Goal: Check status: Check status

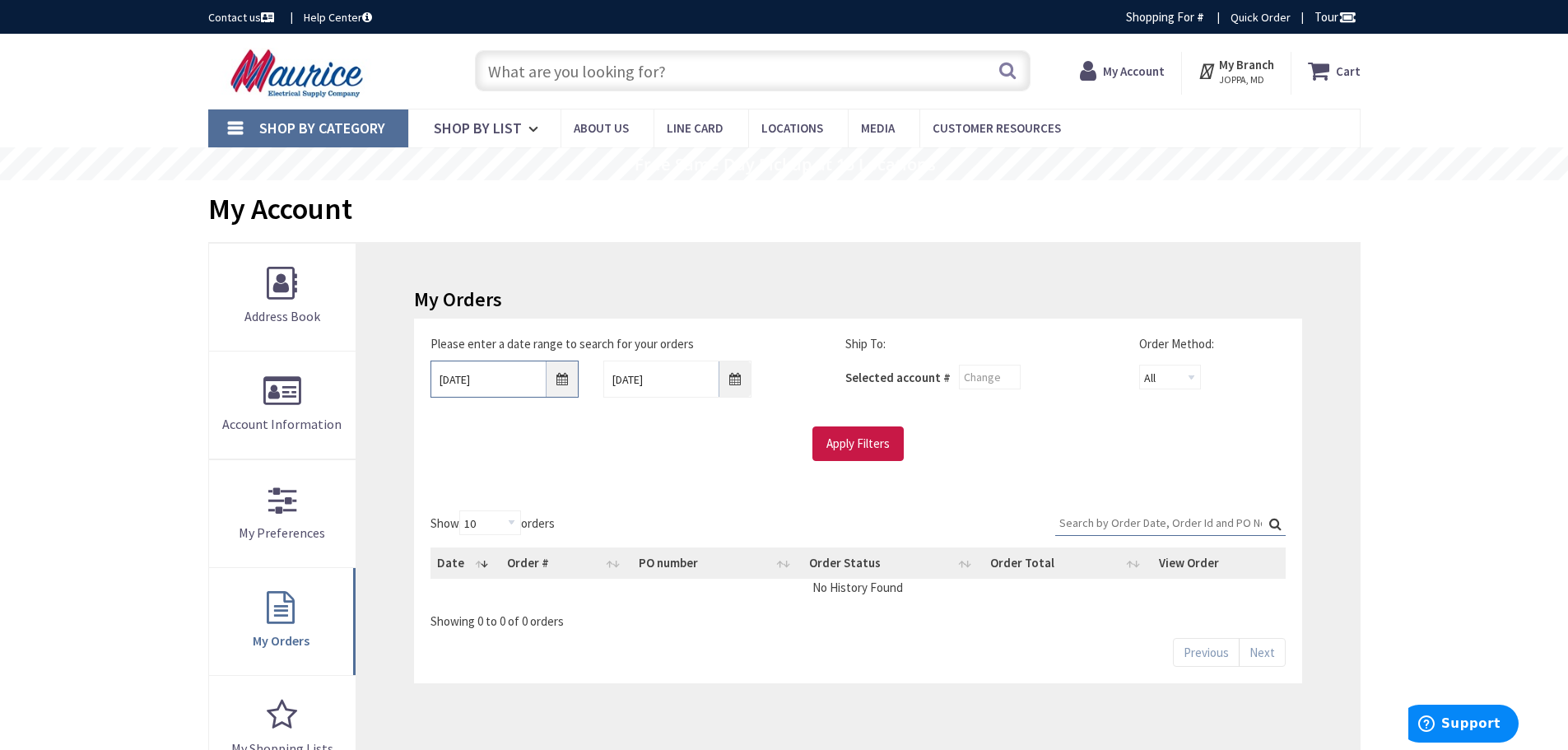
click at [561, 381] on input "10/1/2025" at bounding box center [504, 379] width 148 height 37
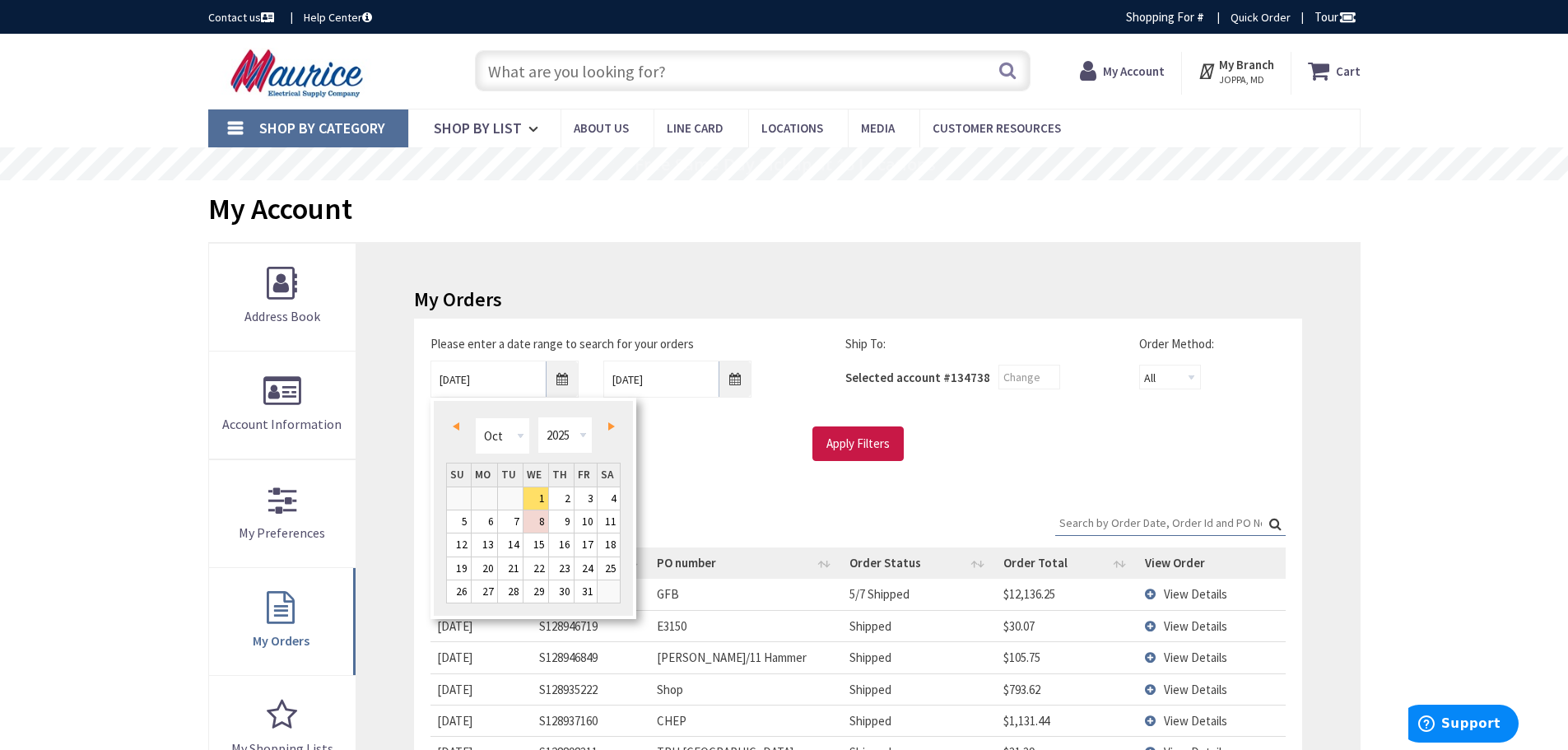
click at [457, 424] on span "Prev" at bounding box center [456, 427] width 7 height 9
click at [610, 424] on span "Next" at bounding box center [612, 427] width 7 height 9
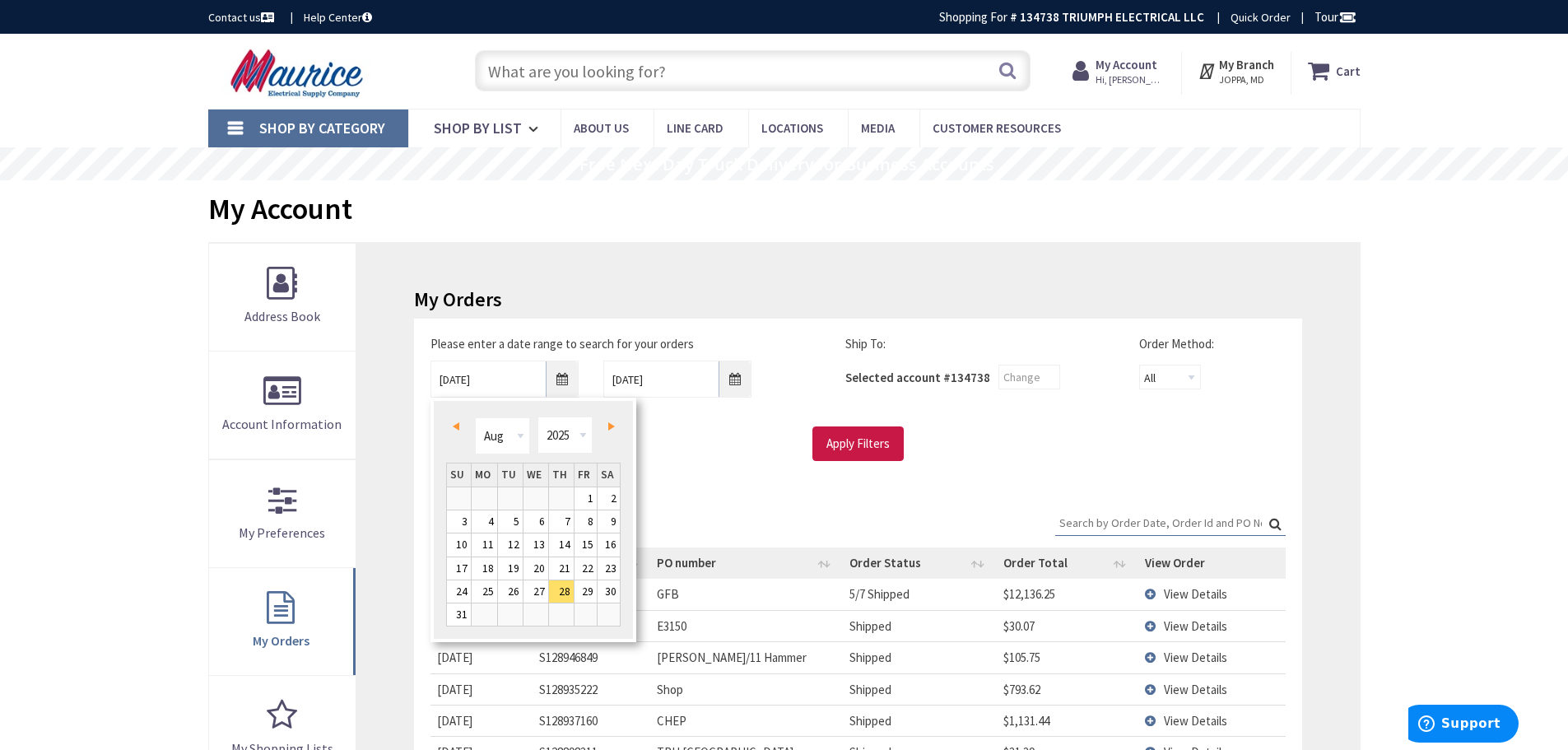
click at [610, 424] on span "Next" at bounding box center [612, 427] width 7 height 9
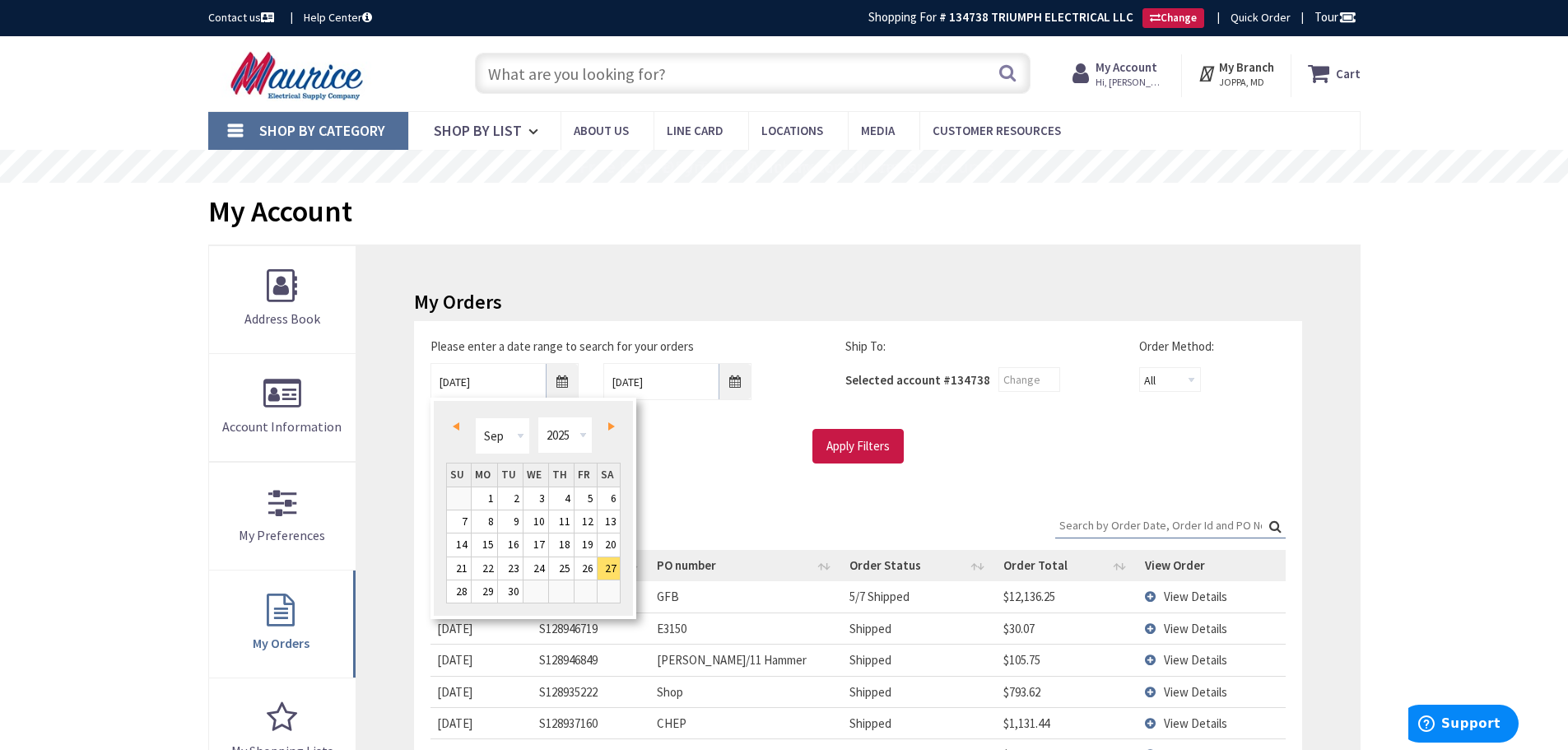
click at [611, 424] on span "Next" at bounding box center [612, 427] width 7 height 9
click at [456, 423] on span "Prev" at bounding box center [456, 427] width 7 height 9
click at [489, 493] on link "1" at bounding box center [485, 499] width 26 height 22
type input "09/01/2025"
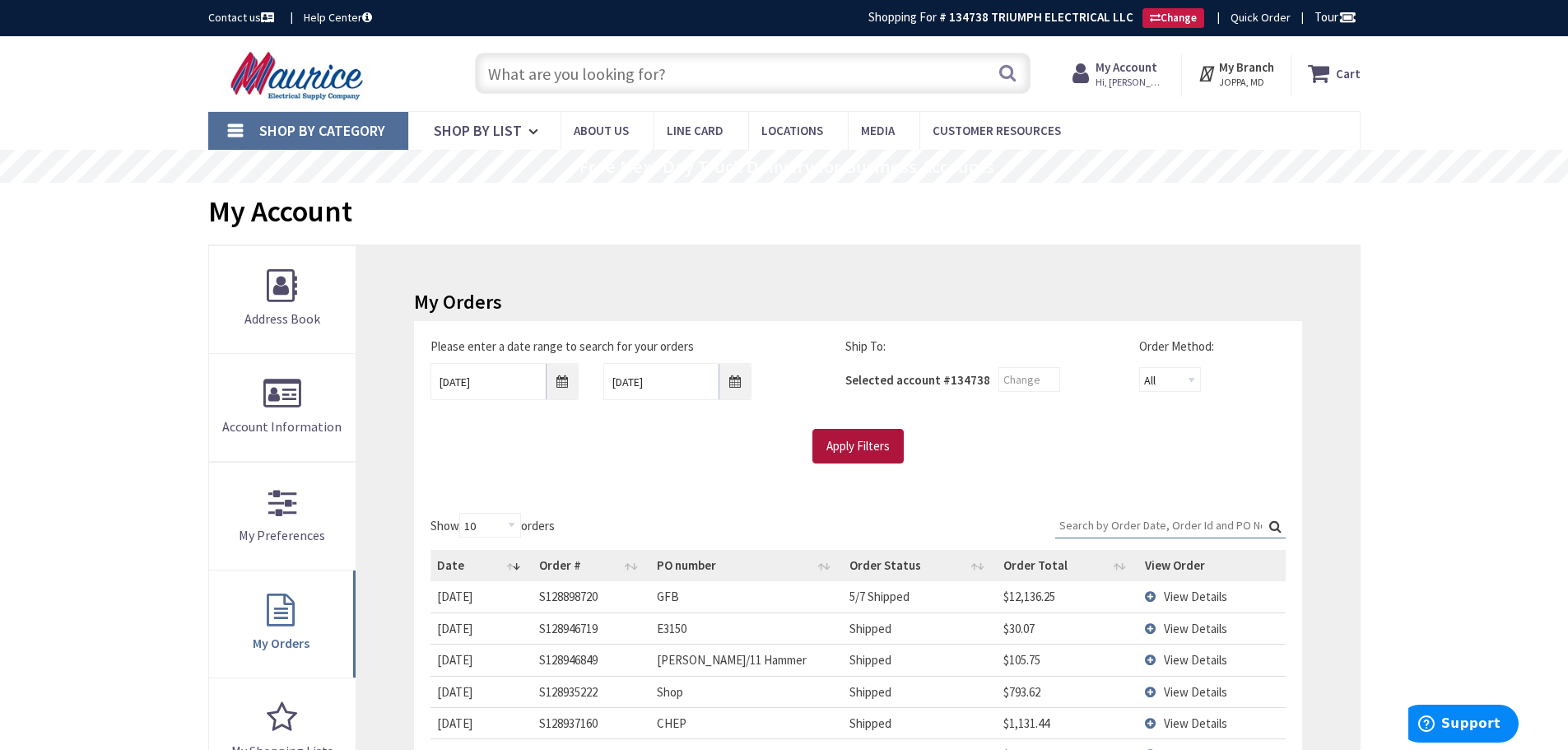
click at [861, 447] on input "Apply Filters" at bounding box center [858, 446] width 91 height 34
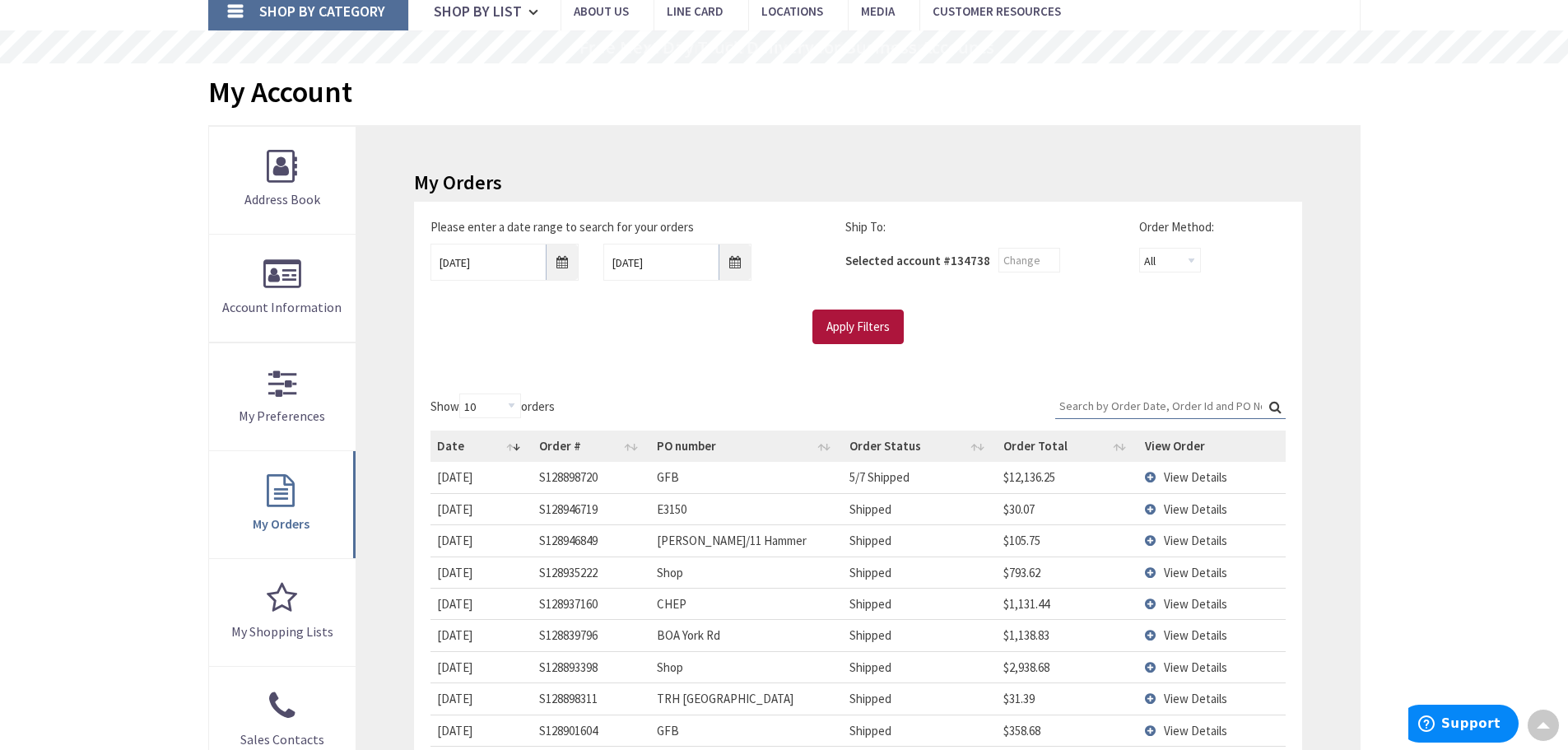
scroll to position [83, 0]
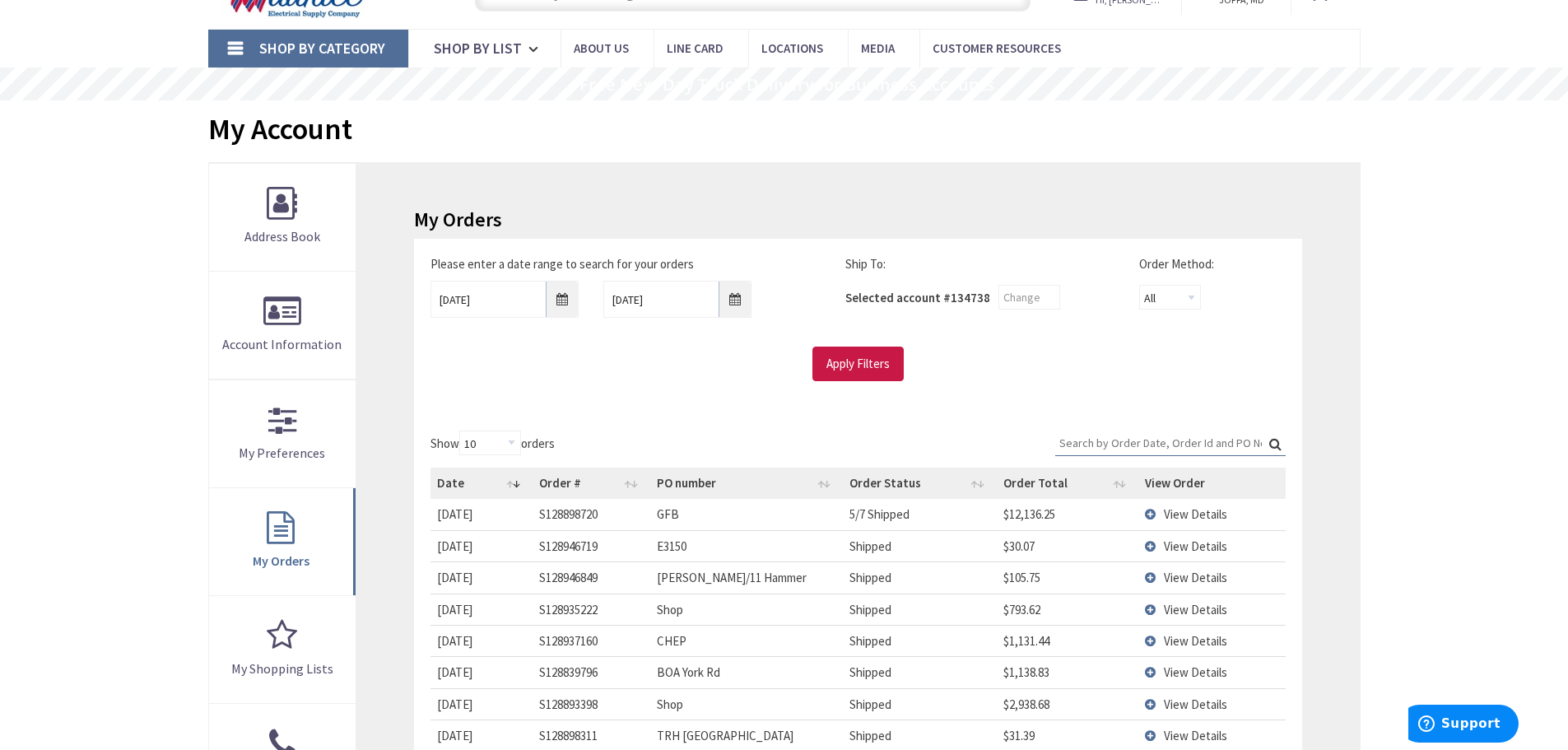
click at [1131, 445] on input "Search:" at bounding box center [1170, 443] width 231 height 25
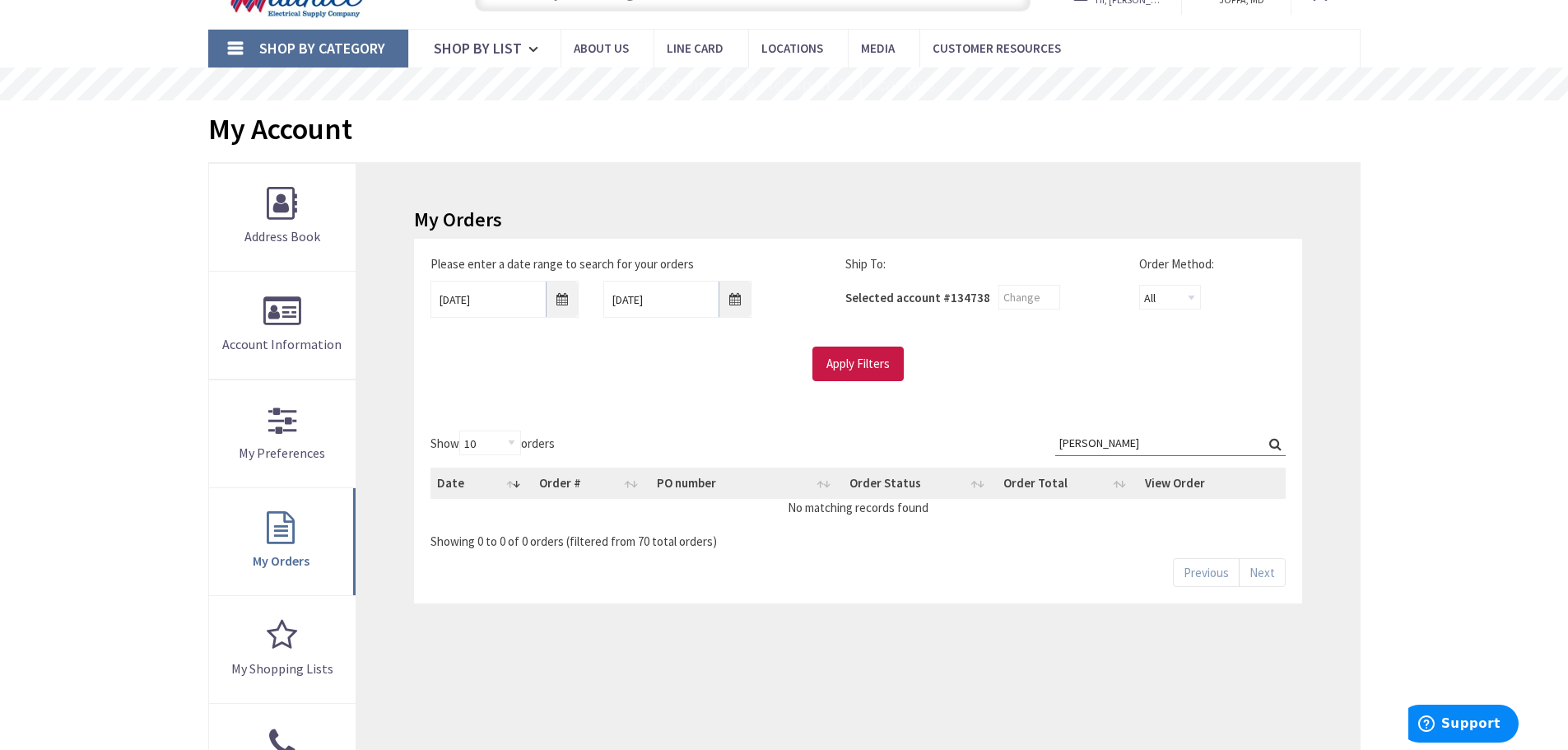
click at [1274, 446] on label "Search: Johnston" at bounding box center [1170, 443] width 231 height 26
click at [1274, 446] on input "Johnston" at bounding box center [1170, 443] width 231 height 25
click at [1274, 443] on label "Search: Johnston" at bounding box center [1170, 443] width 231 height 26
click at [1274, 443] on input "Johnston" at bounding box center [1170, 443] width 231 height 25
click at [1140, 446] on input "Johnston" at bounding box center [1170, 443] width 231 height 25
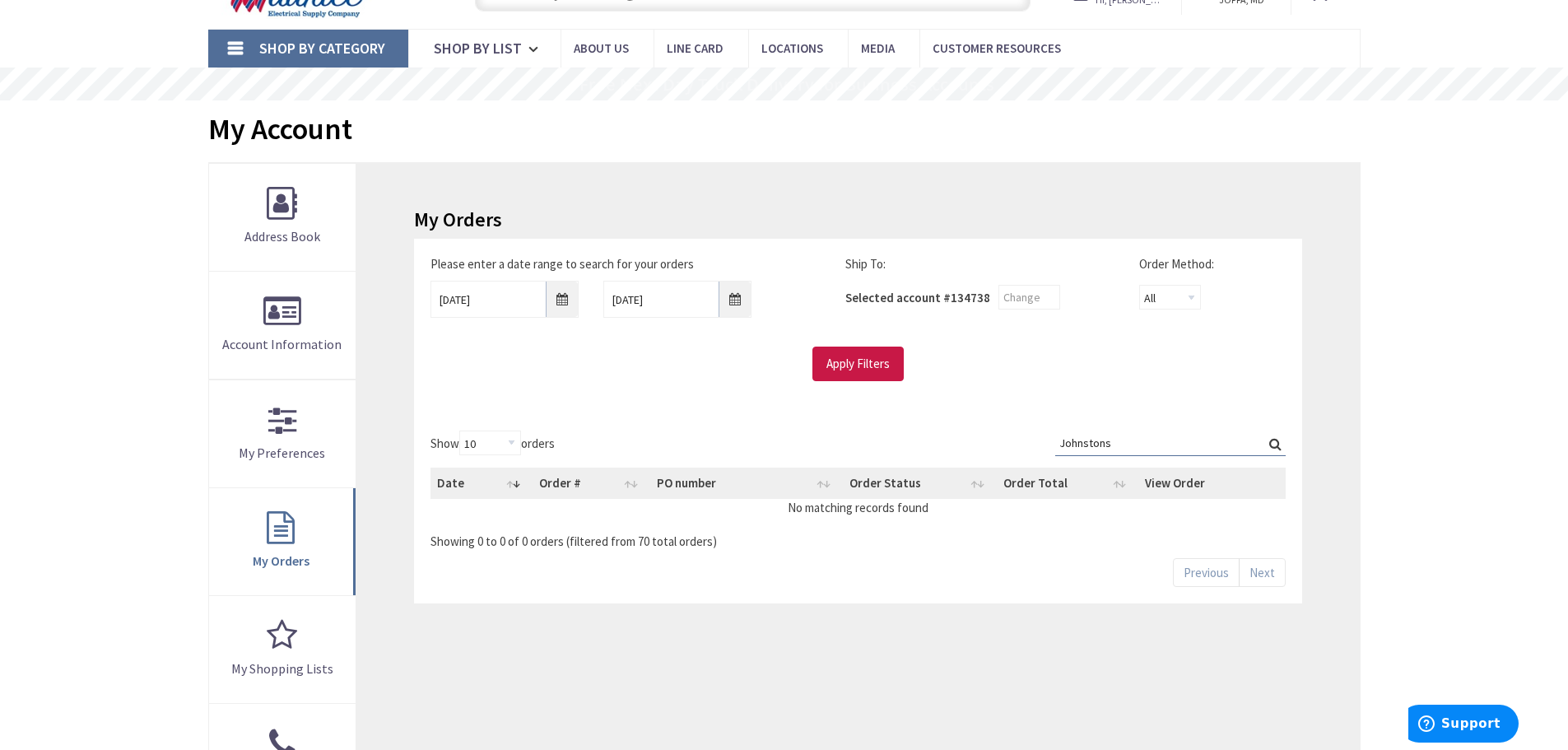
type input "Johnstons"
click at [1274, 442] on label "Search: Johnstons" at bounding box center [1170, 443] width 231 height 26
click at [1274, 442] on input "Johnstons" at bounding box center [1170, 443] width 231 height 25
click at [860, 375] on input "Apply Filters" at bounding box center [858, 364] width 91 height 34
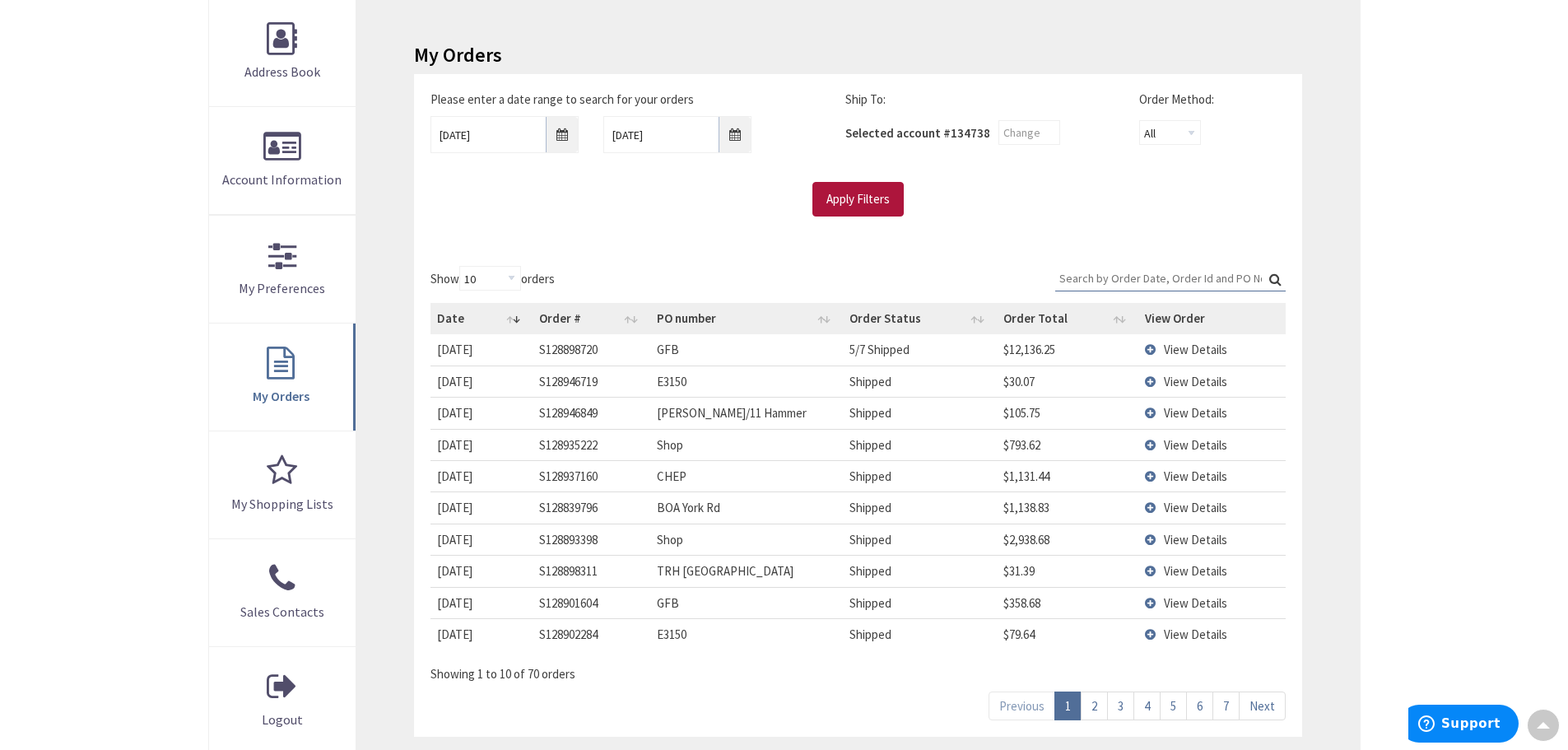
scroll to position [329, 0]
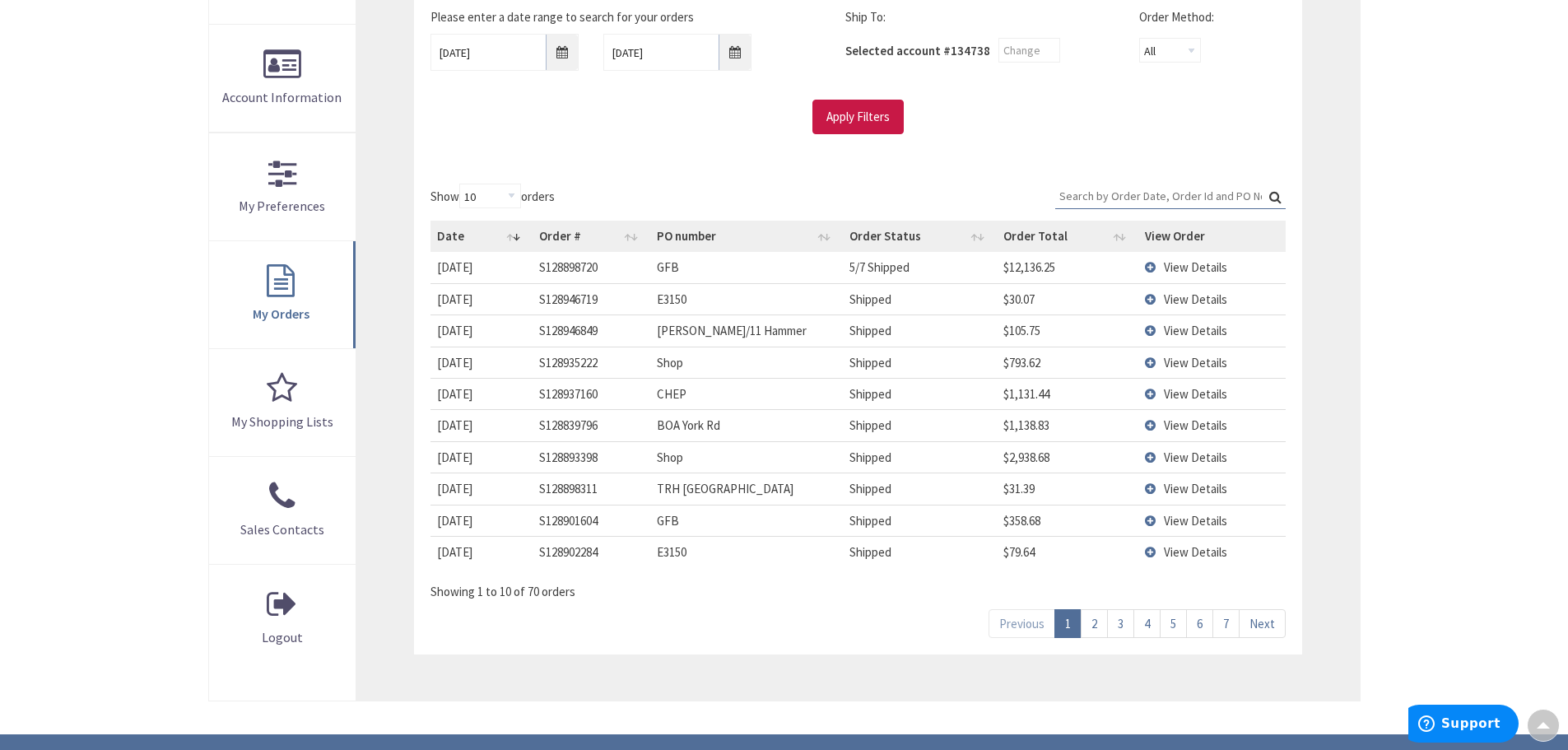
click at [1094, 623] on link "2" at bounding box center [1095, 623] width 28 height 28
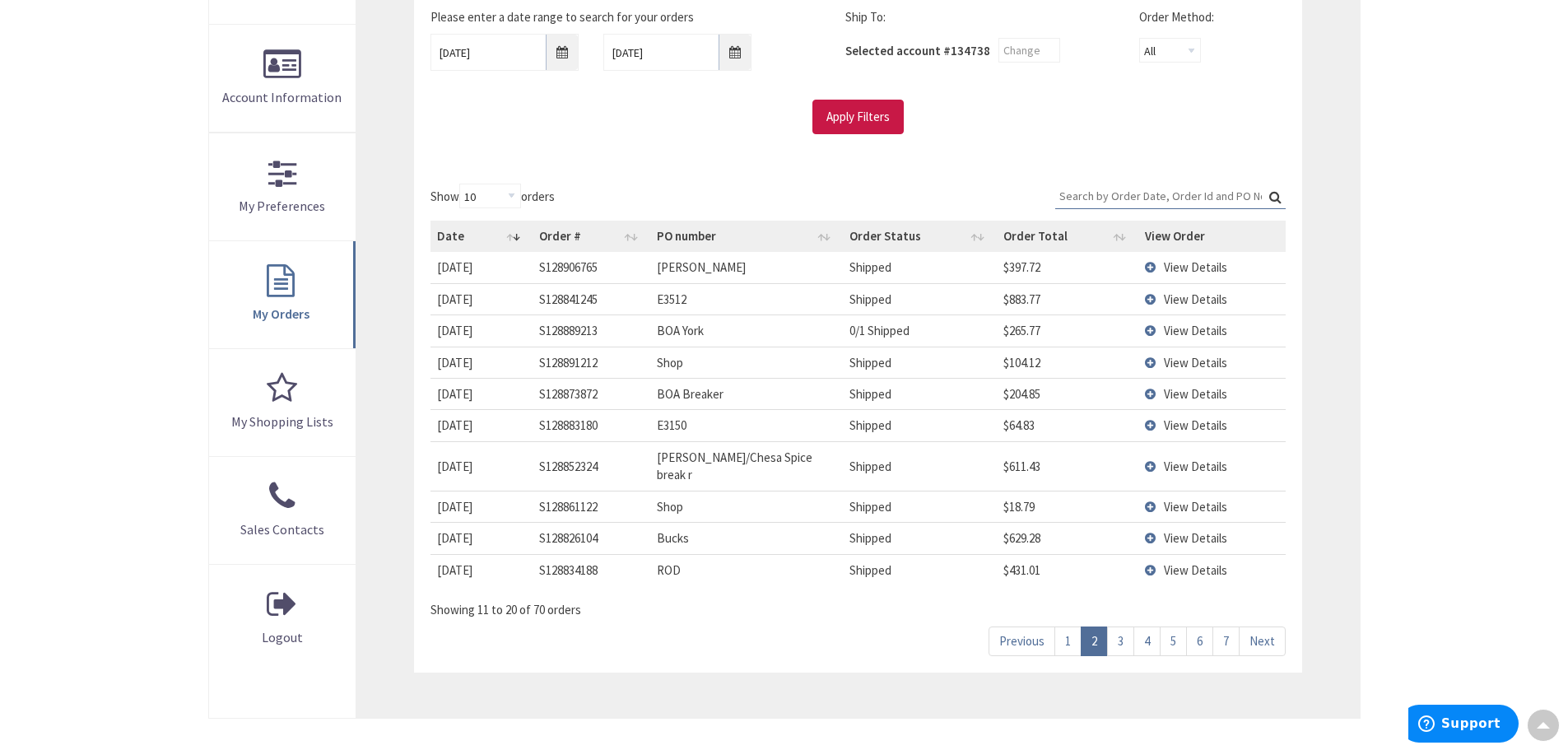
click at [1120, 627] on link "3" at bounding box center [1120, 641] width 28 height 28
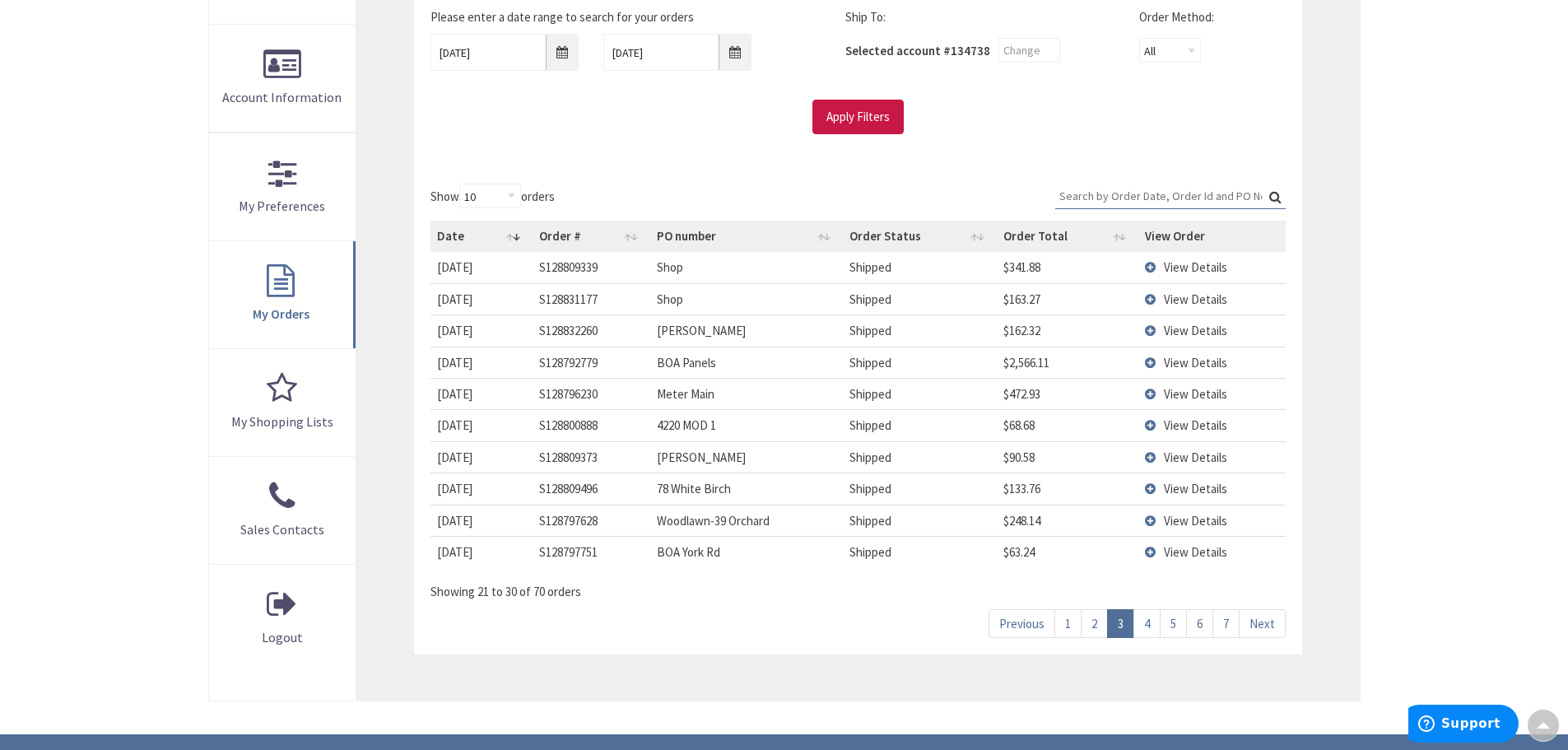
click at [1145, 623] on link "4" at bounding box center [1147, 623] width 28 height 28
click at [1174, 624] on link "5" at bounding box center [1173, 623] width 28 height 28
click at [1200, 620] on link "6" at bounding box center [1200, 623] width 28 height 28
click at [1229, 623] on link "7" at bounding box center [1226, 623] width 28 height 28
click at [1201, 620] on link "6" at bounding box center [1200, 623] width 28 height 28
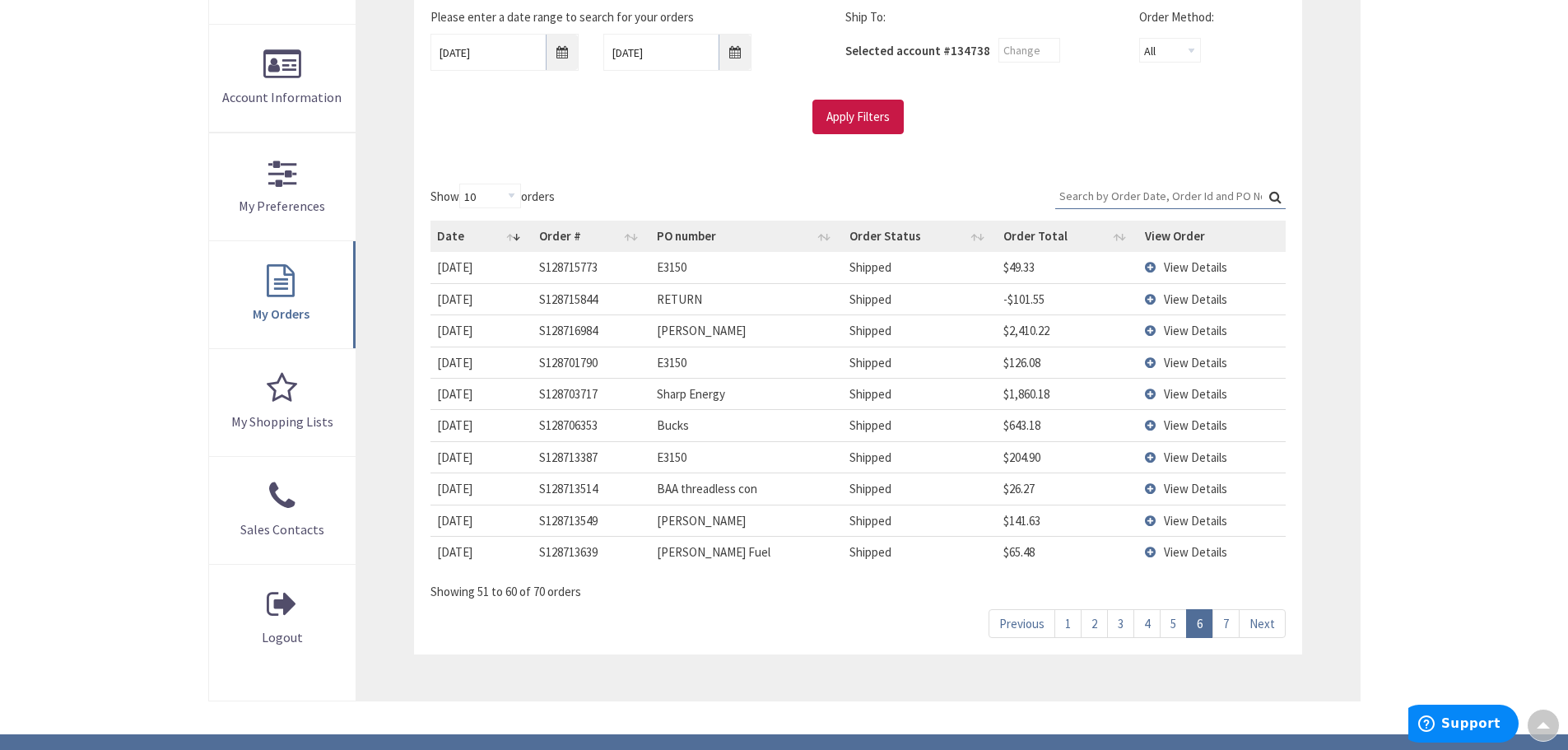
click at [1175, 620] on link "5" at bounding box center [1173, 623] width 28 height 28
click at [1146, 621] on link "4" at bounding box center [1147, 623] width 28 height 28
click at [1118, 623] on link "3" at bounding box center [1120, 623] width 28 height 28
click at [1095, 622] on link "2" at bounding box center [1095, 623] width 28 height 28
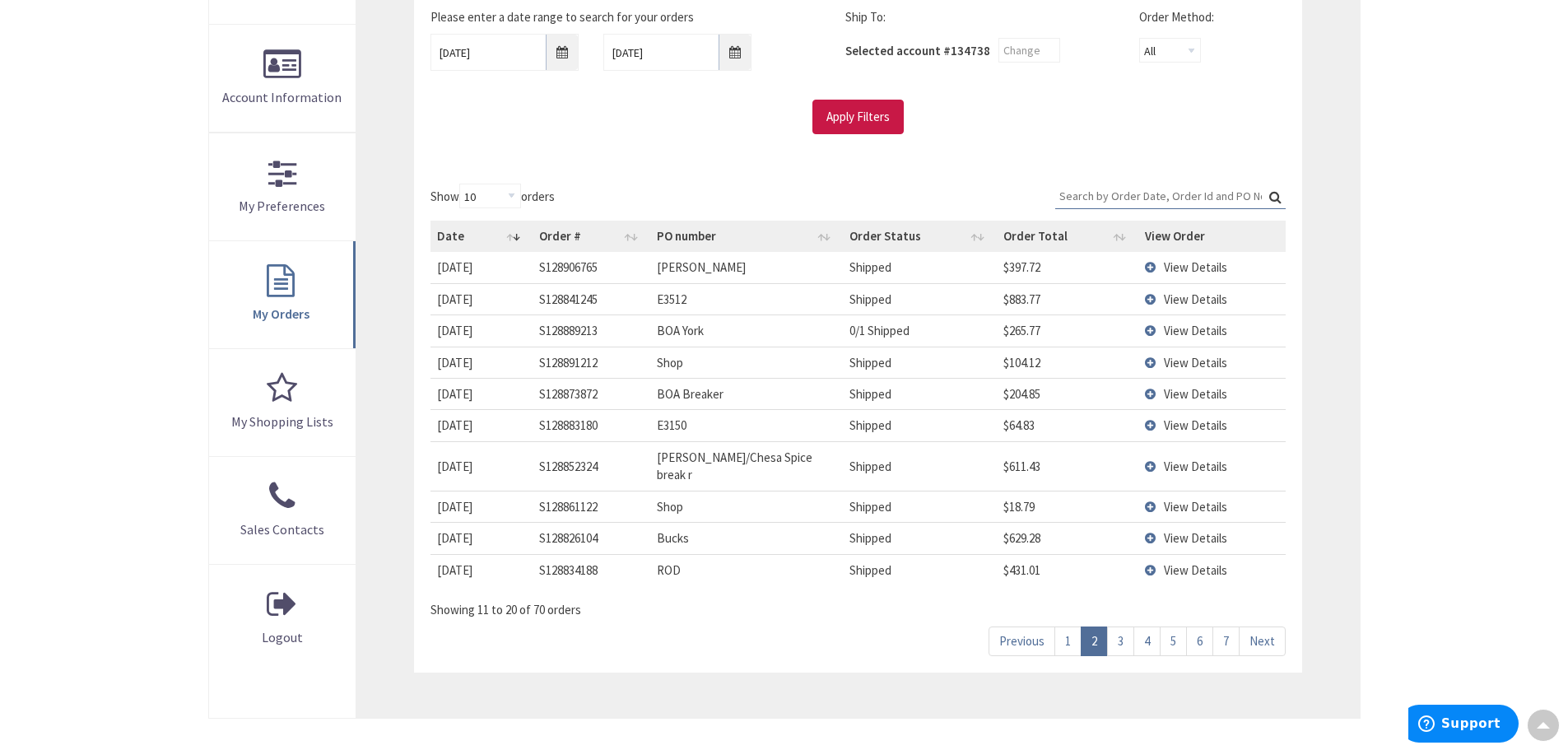
click at [1066, 627] on link "1" at bounding box center [1068, 641] width 28 height 28
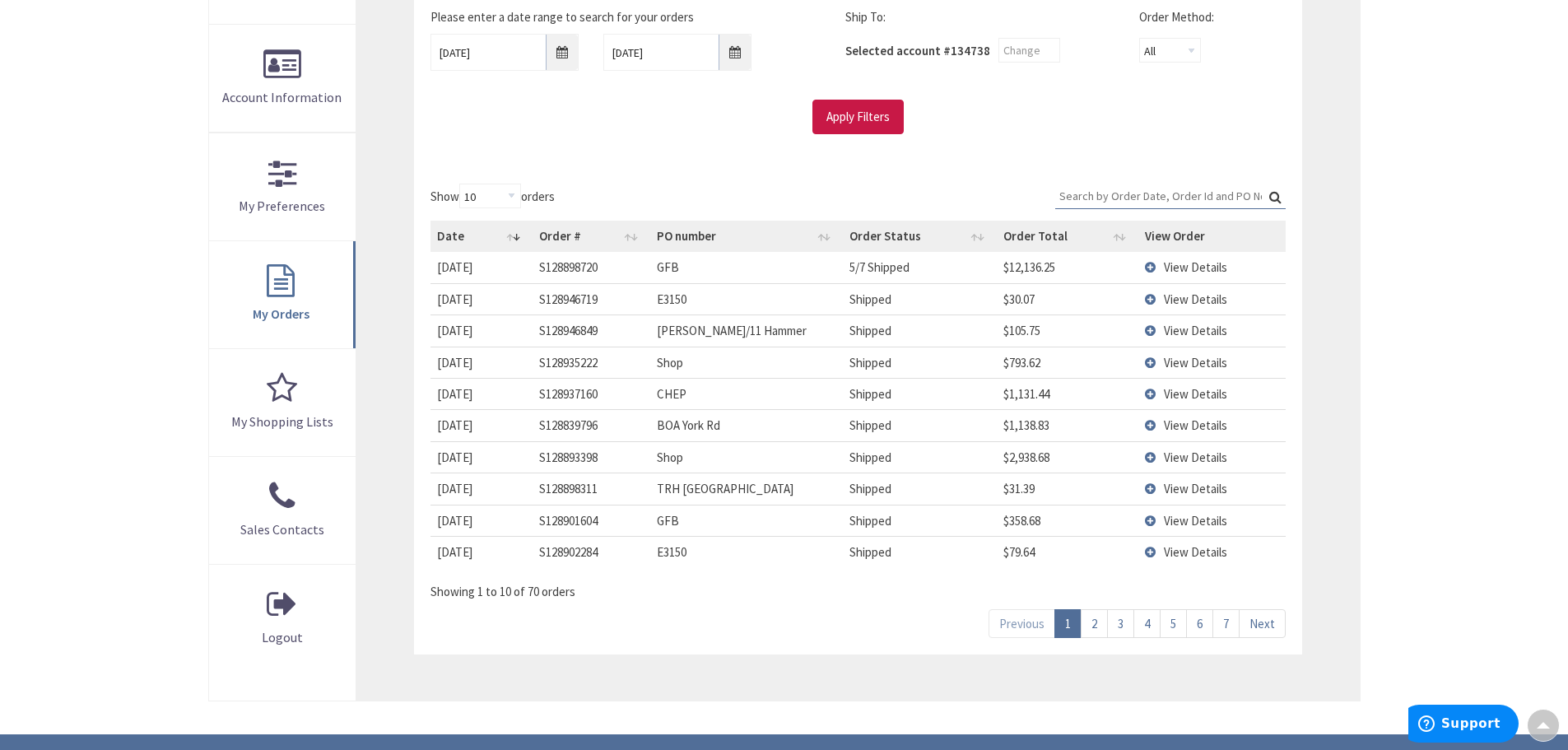
click at [1093, 623] on link "2" at bounding box center [1095, 623] width 28 height 28
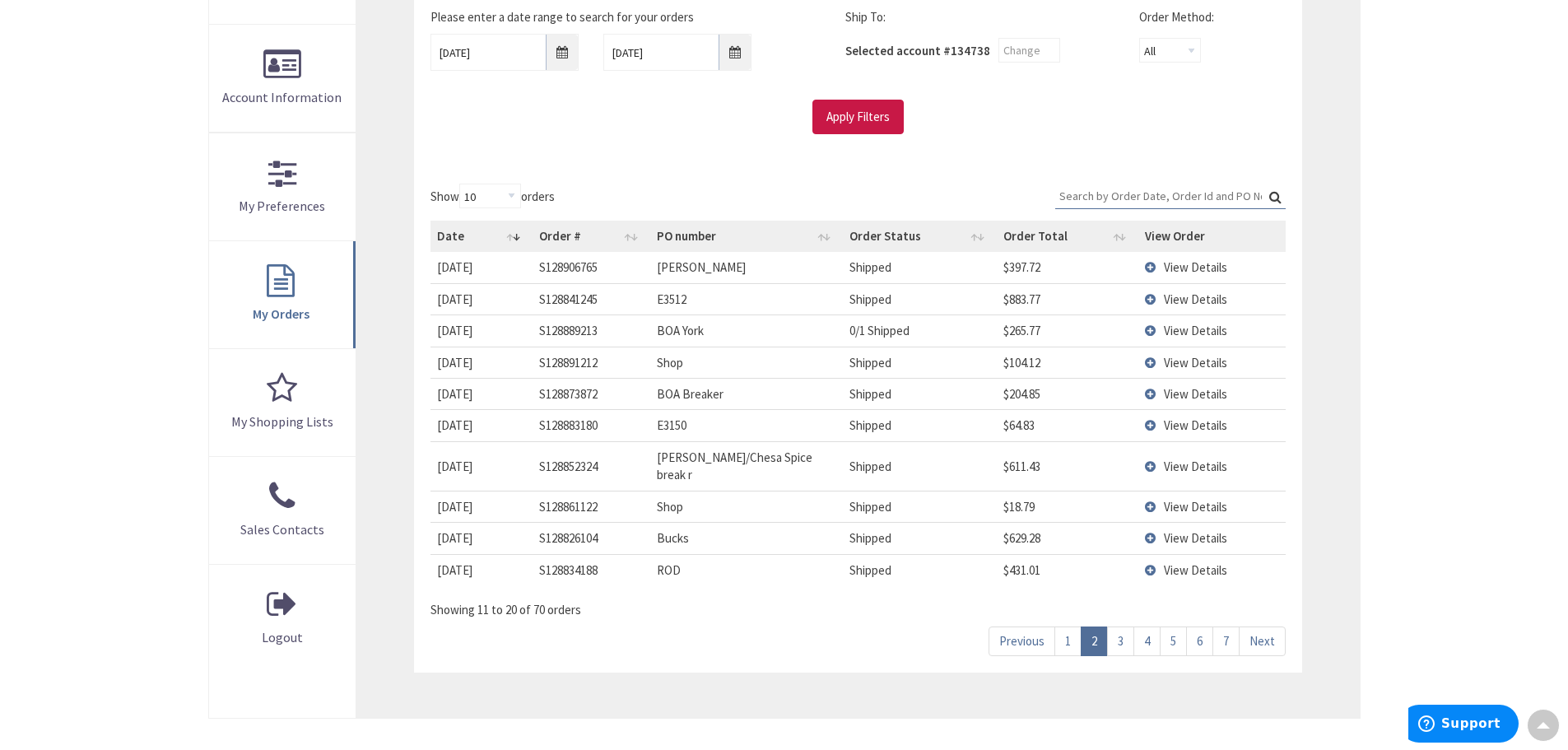
click at [1178, 530] on span "View Details" at bounding box center [1195, 538] width 64 height 15
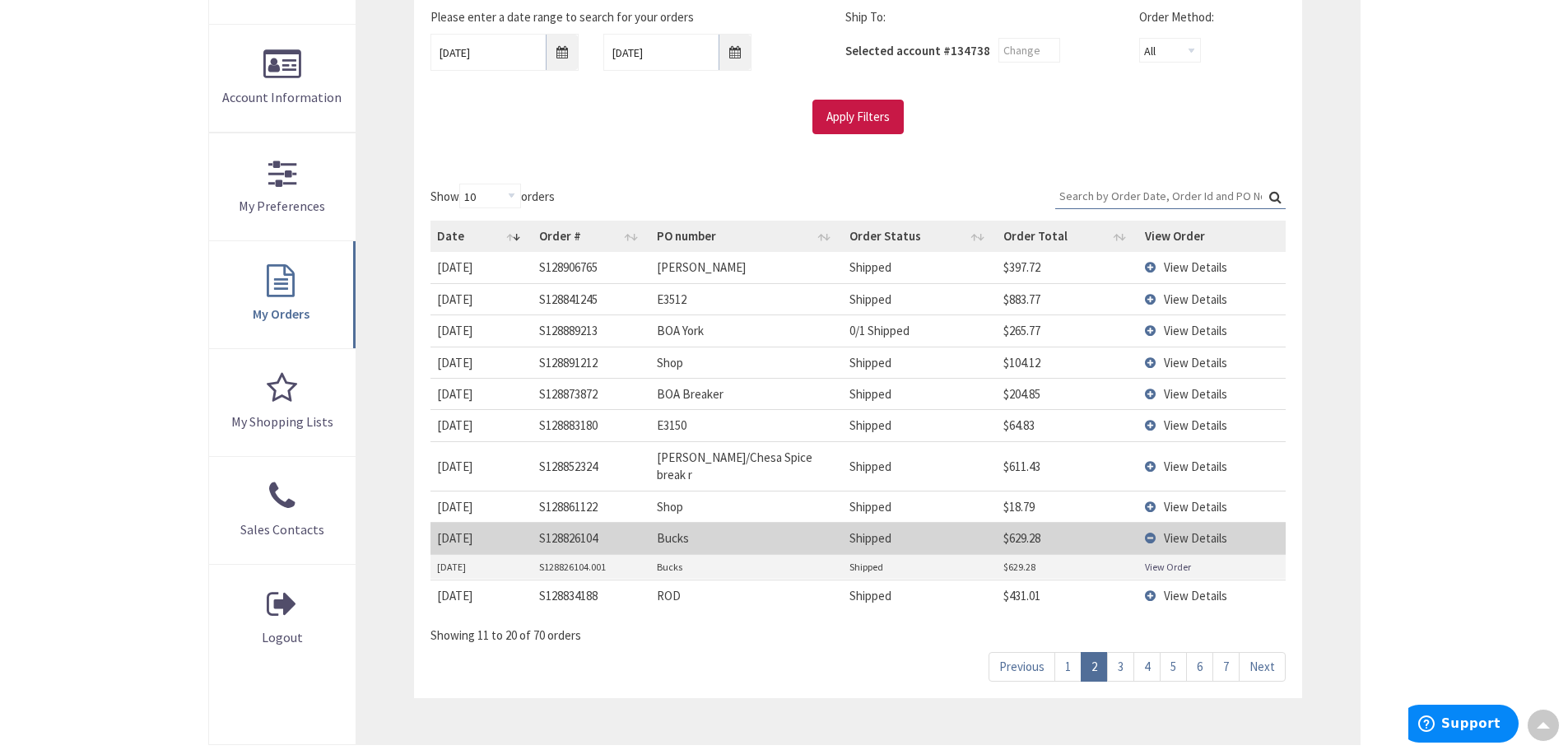
click at [1164, 560] on link "View Order" at bounding box center [1168, 567] width 46 height 14
click at [1120, 652] on link "3" at bounding box center [1120, 666] width 28 height 28
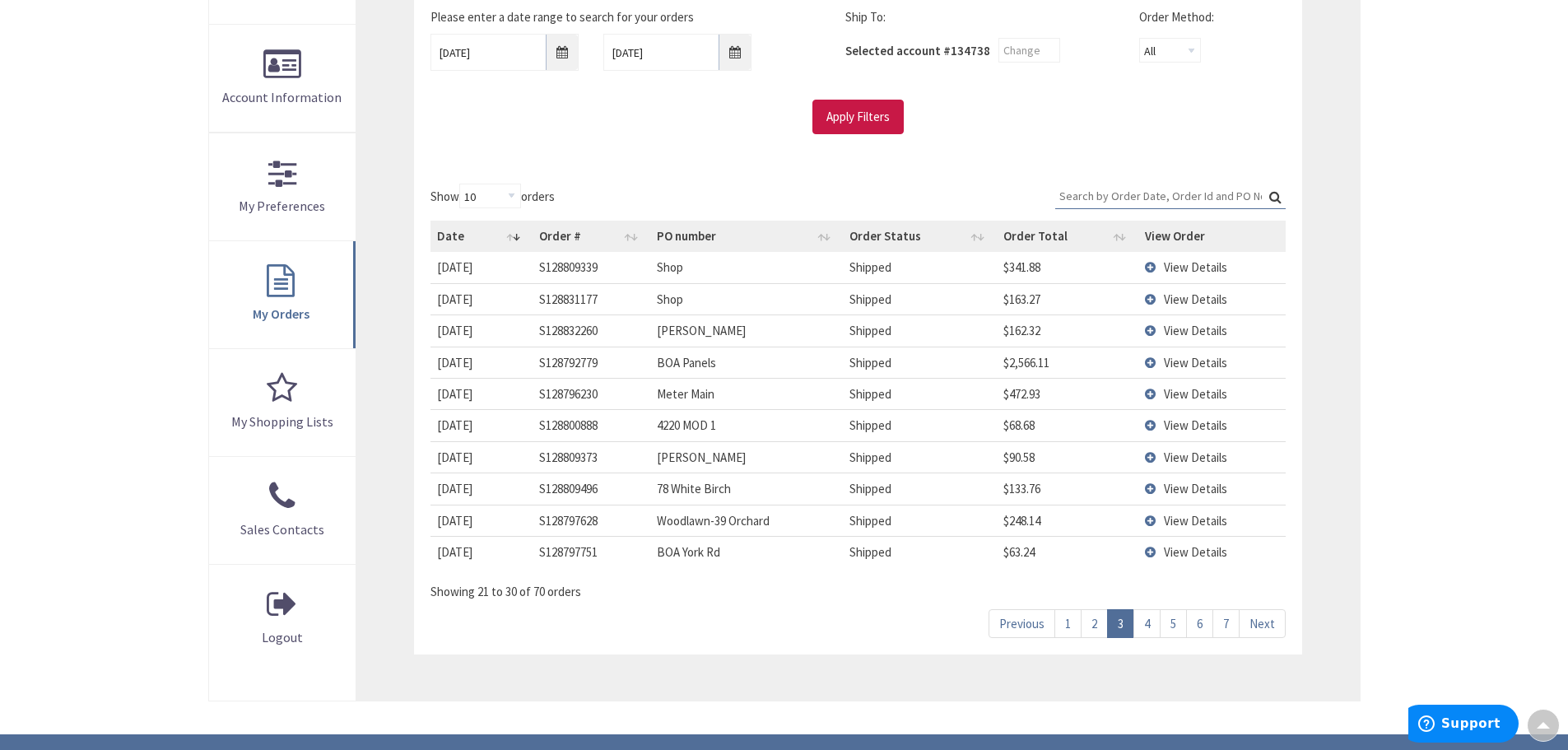
click at [1066, 195] on input "Search:" at bounding box center [1170, 195] width 231 height 25
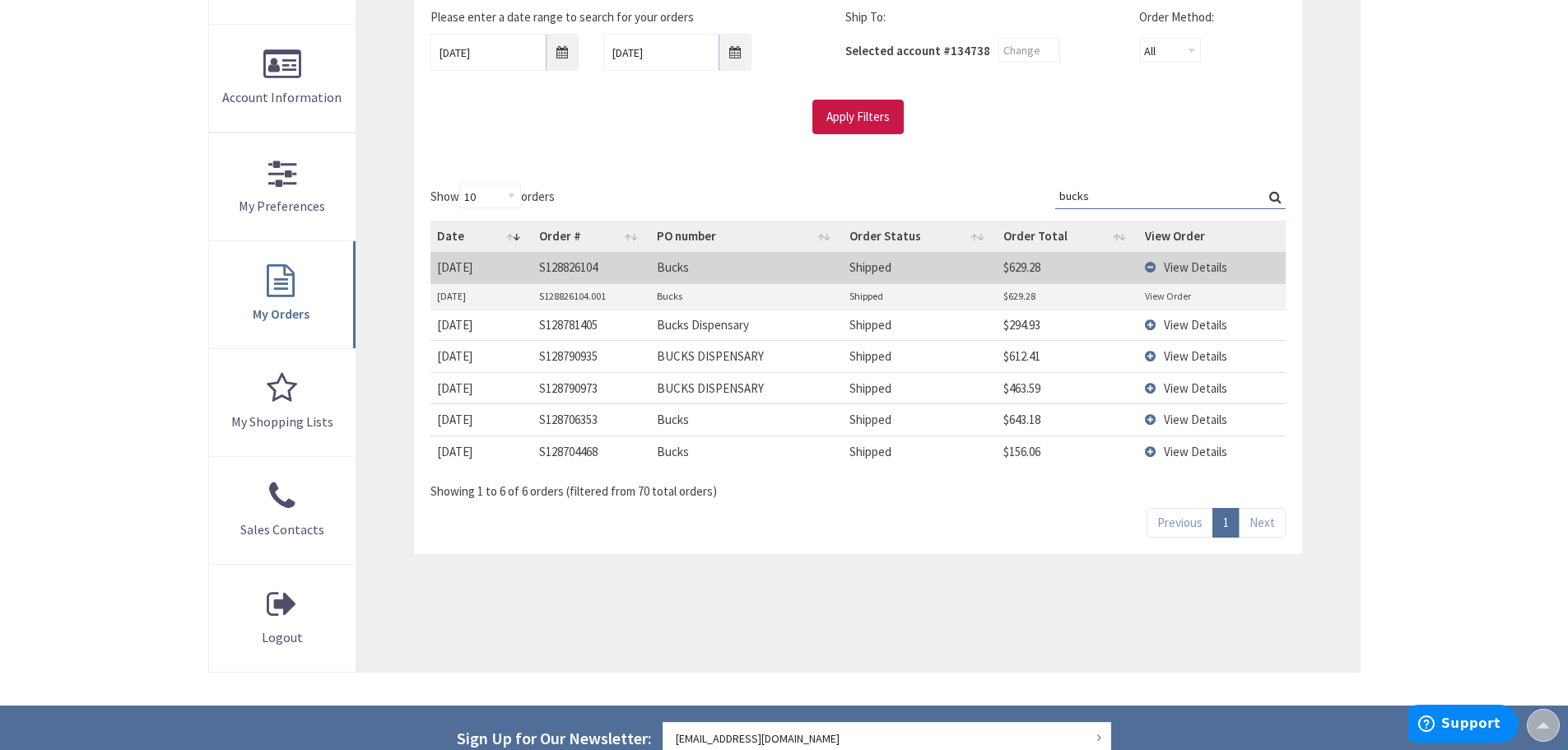
type input "bucks"
click at [1154, 355] on td "View Details" at bounding box center [1211, 356] width 147 height 31
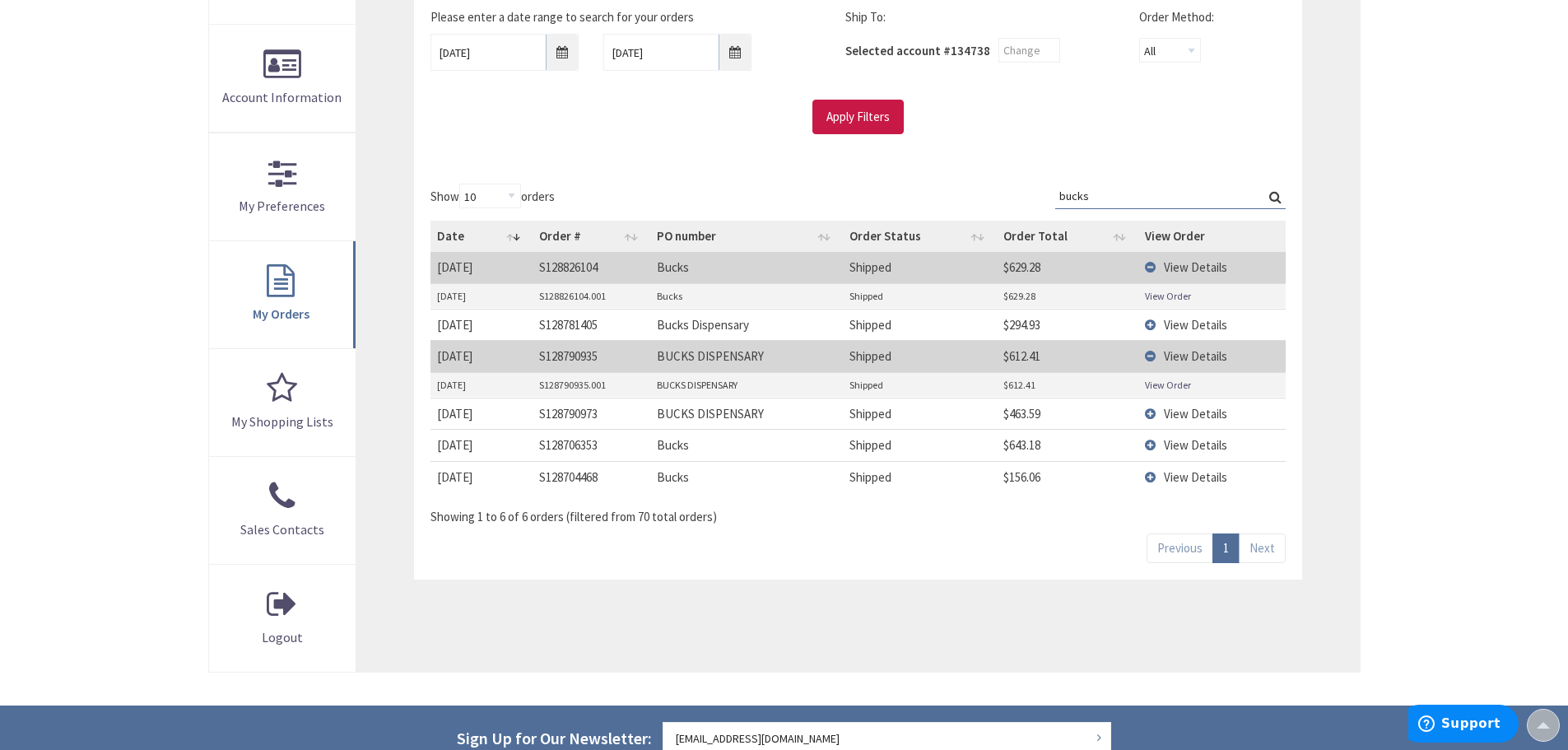
click at [1153, 383] on link "View Order" at bounding box center [1168, 385] width 46 height 14
click at [1152, 443] on td "View Details" at bounding box center [1211, 444] width 147 height 31
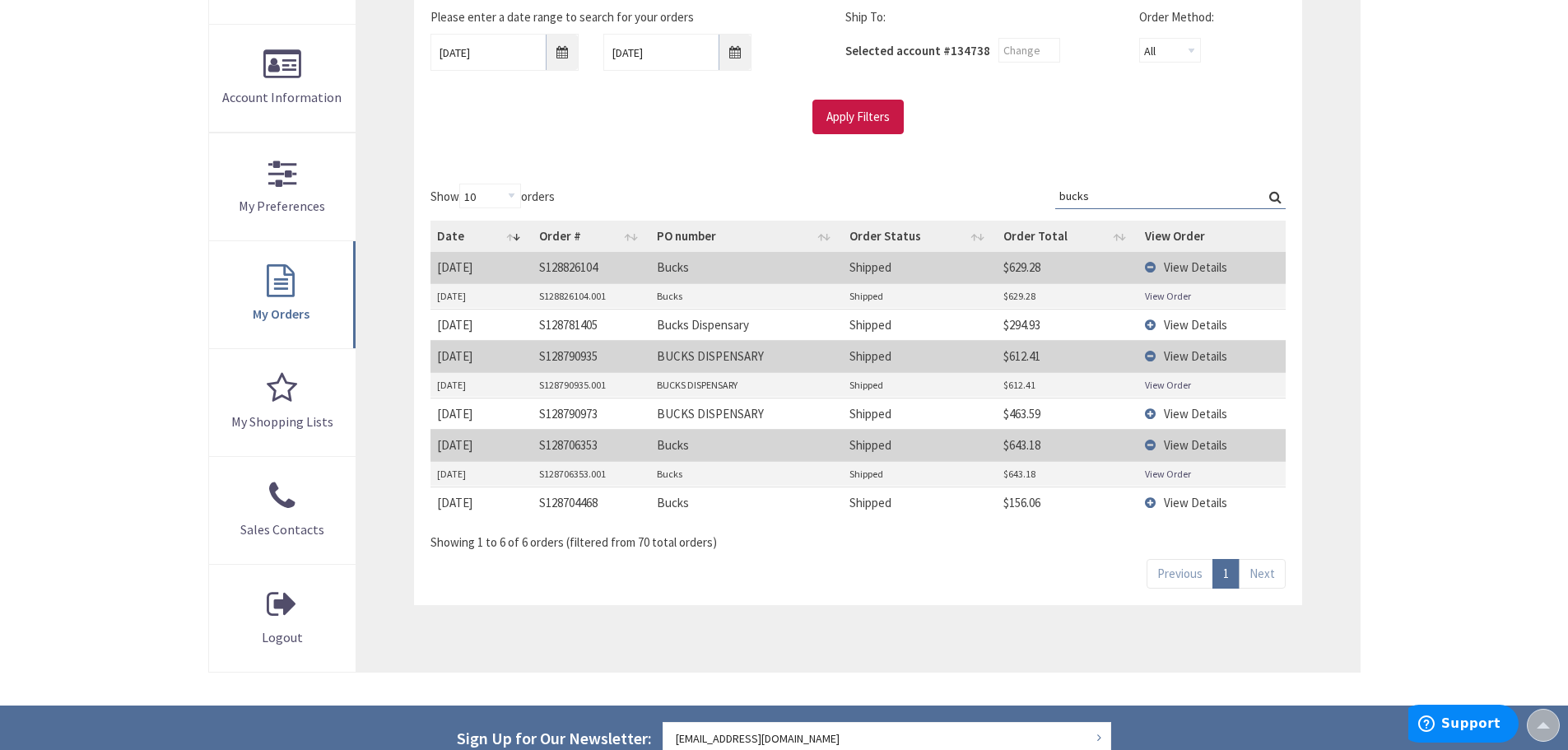
click at [1160, 475] on link "View Order" at bounding box center [1168, 474] width 46 height 14
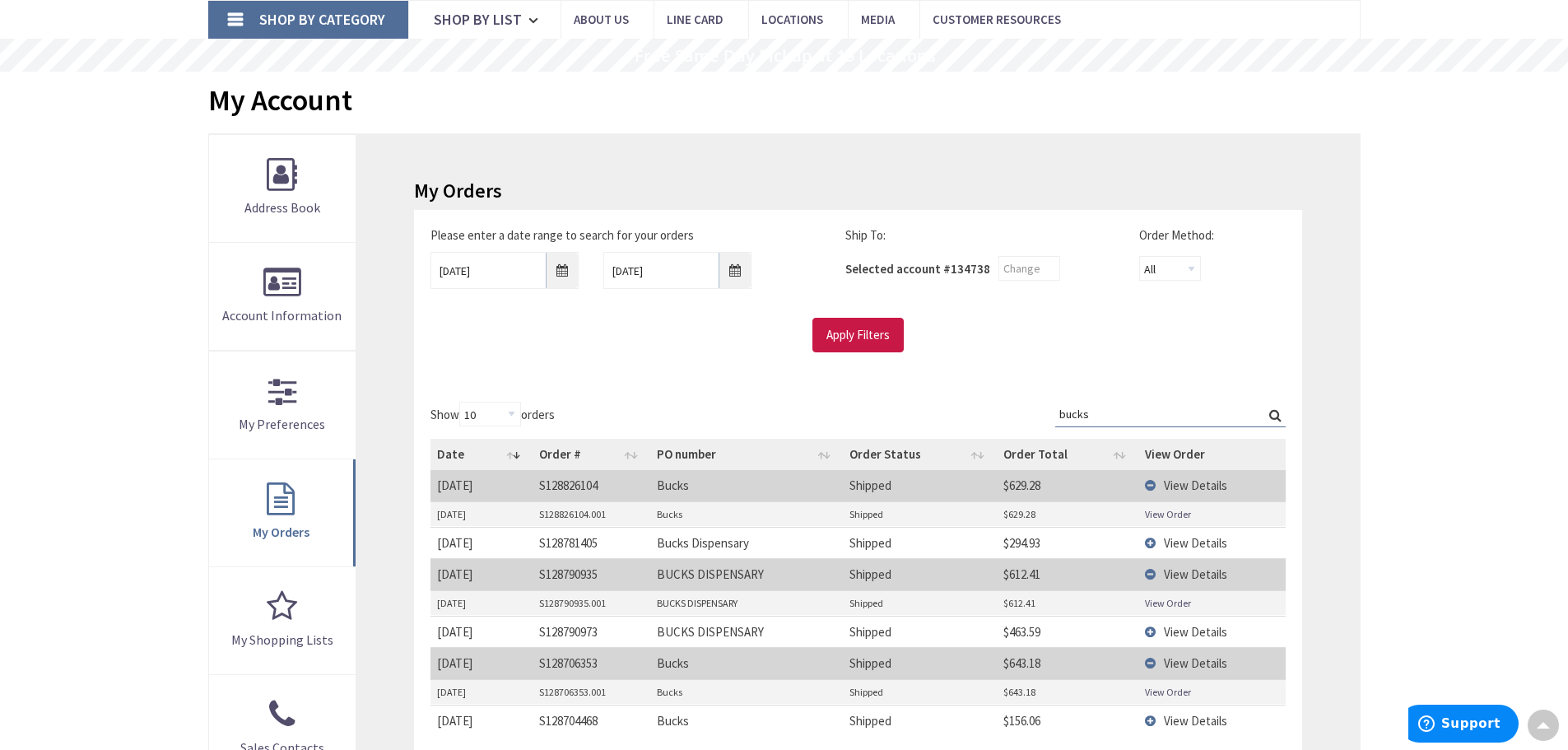
scroll to position [83, 0]
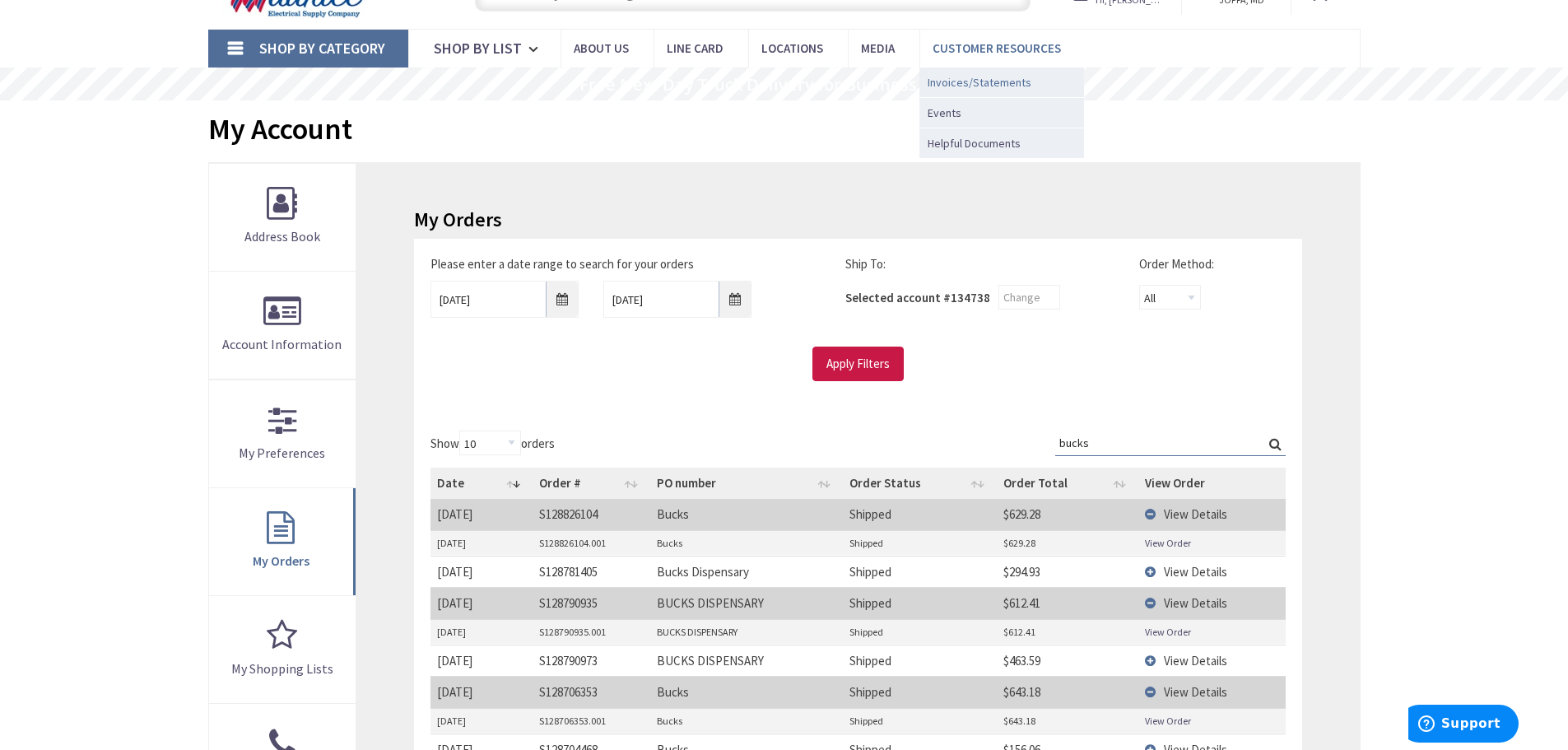
click at [954, 84] on span "Invoices/Statements" at bounding box center [979, 82] width 103 height 16
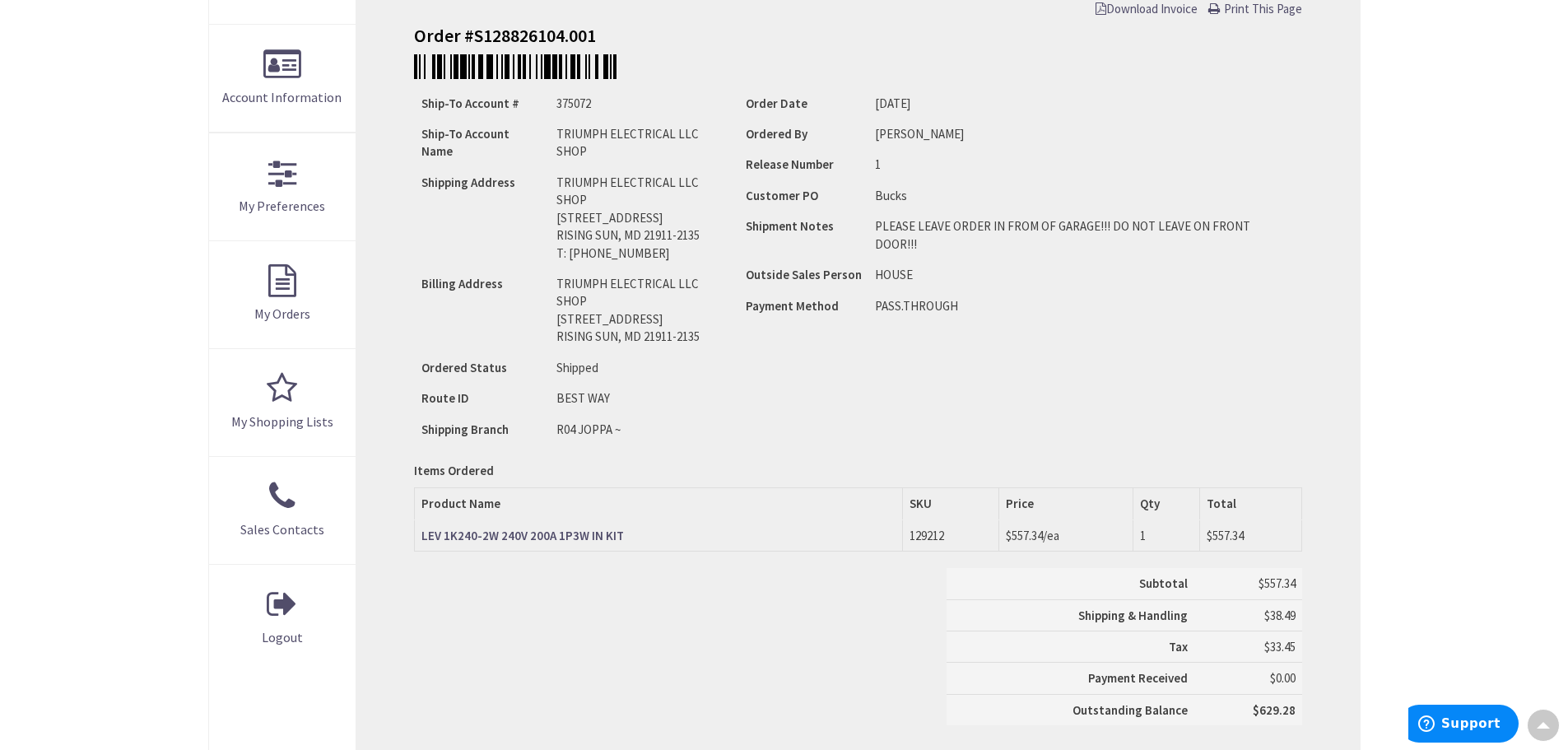
scroll to position [332, 0]
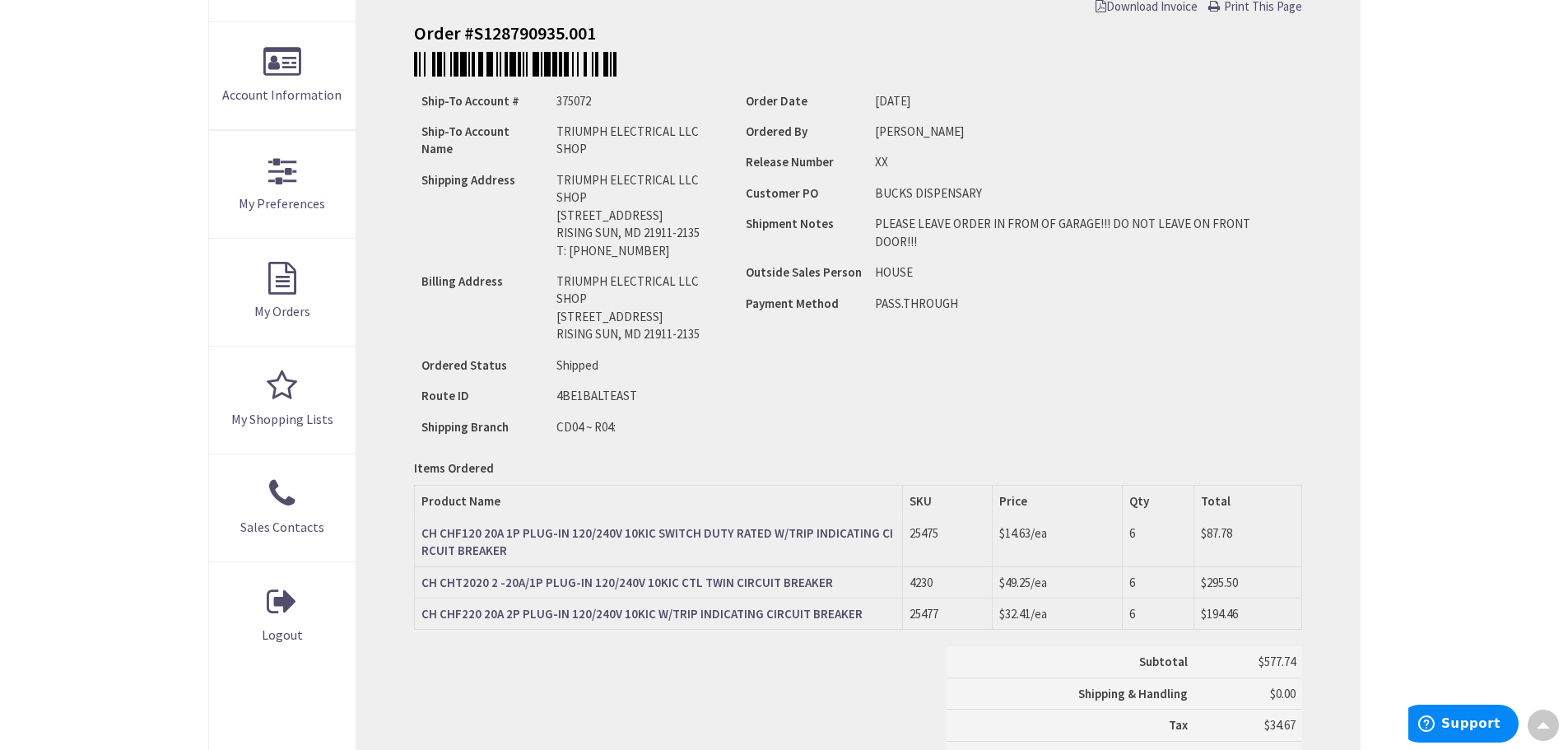
scroll to position [332, 0]
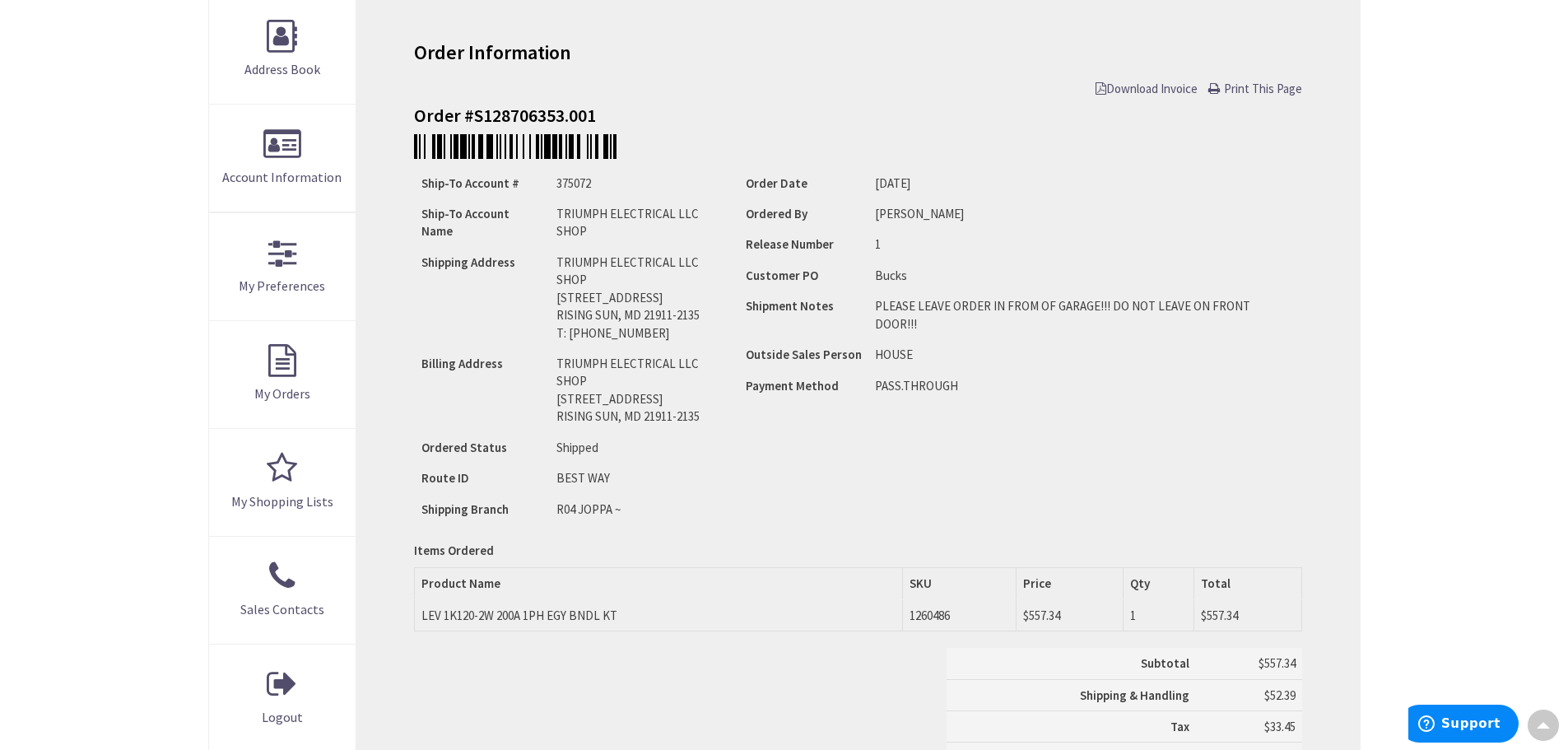
scroll to position [250, 0]
